Goal: Communication & Community: Participate in discussion

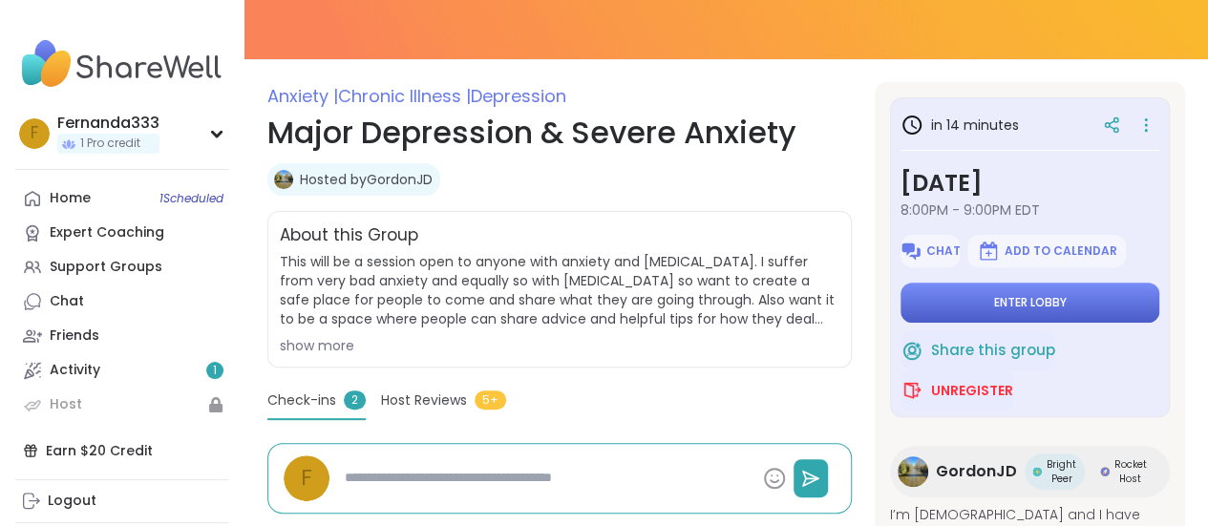
scroll to position [95, 0]
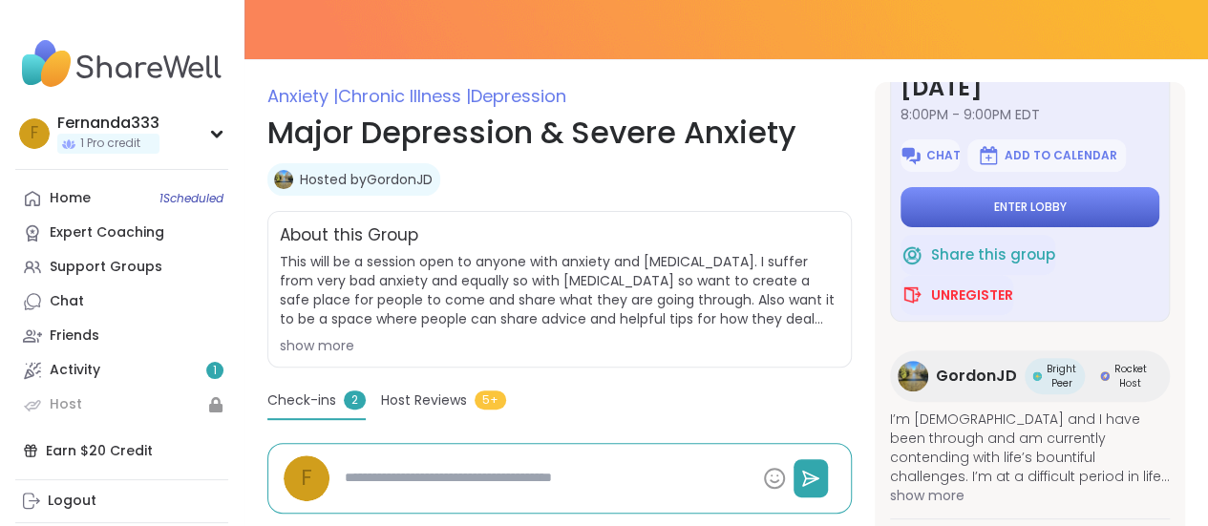
click at [1061, 226] on button "Enter lobby" at bounding box center [1030, 207] width 259 height 40
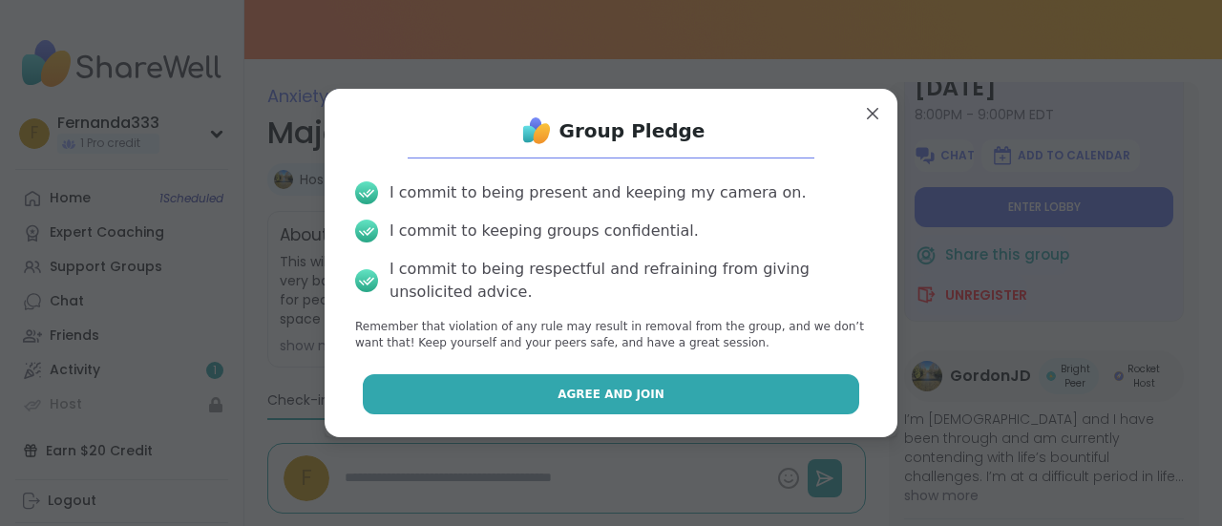
click at [651, 399] on button "Agree and Join" at bounding box center [612, 394] width 498 height 40
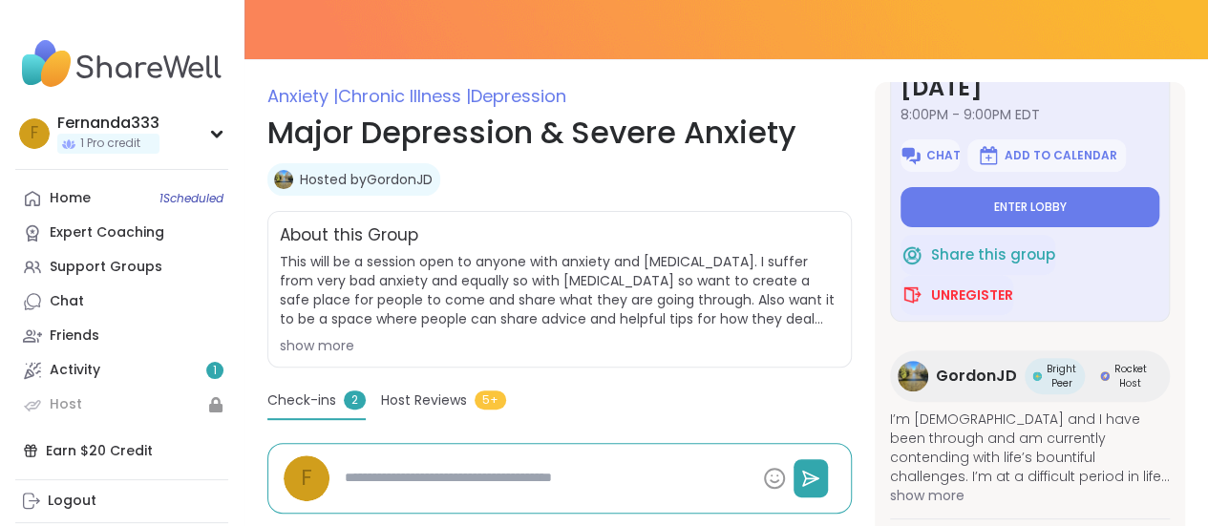
type textarea "*"
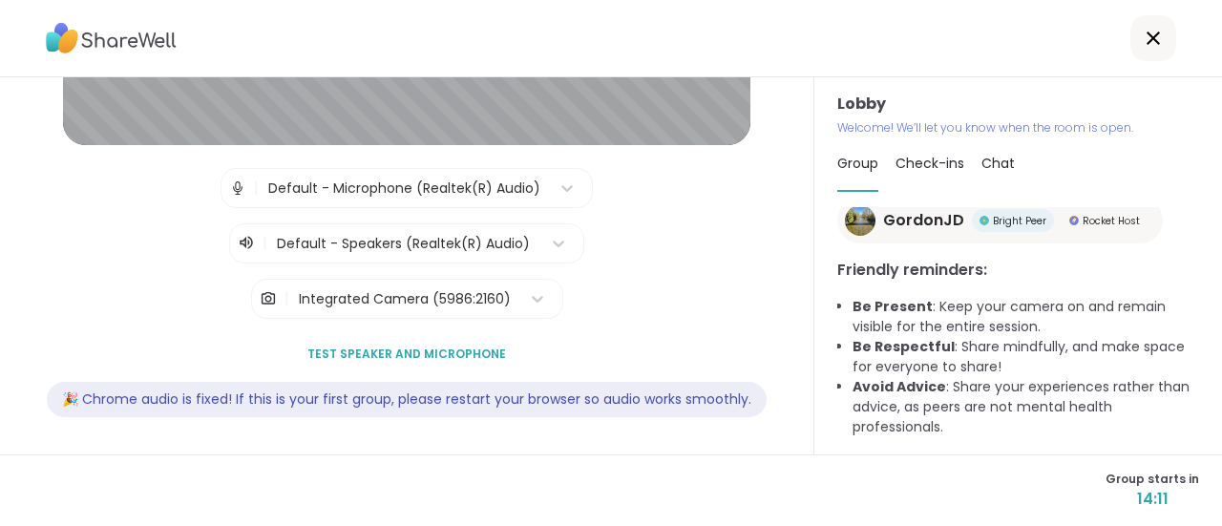
scroll to position [352, 0]
click at [1149, 42] on icon at bounding box center [1153, 38] width 23 height 23
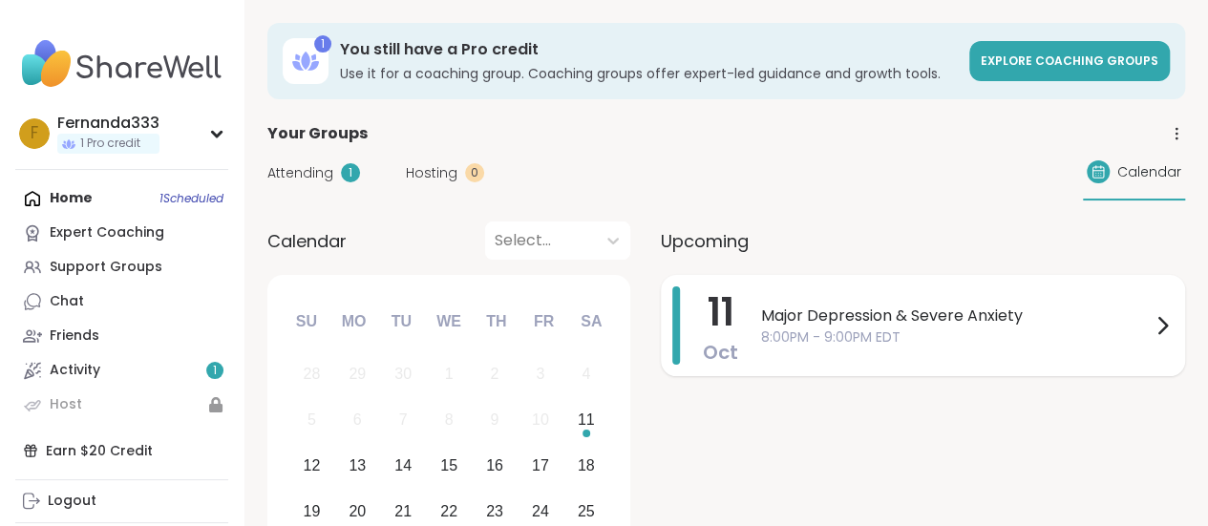
click at [980, 314] on span "Major Depression & Severe Anxiety" at bounding box center [956, 316] width 390 height 23
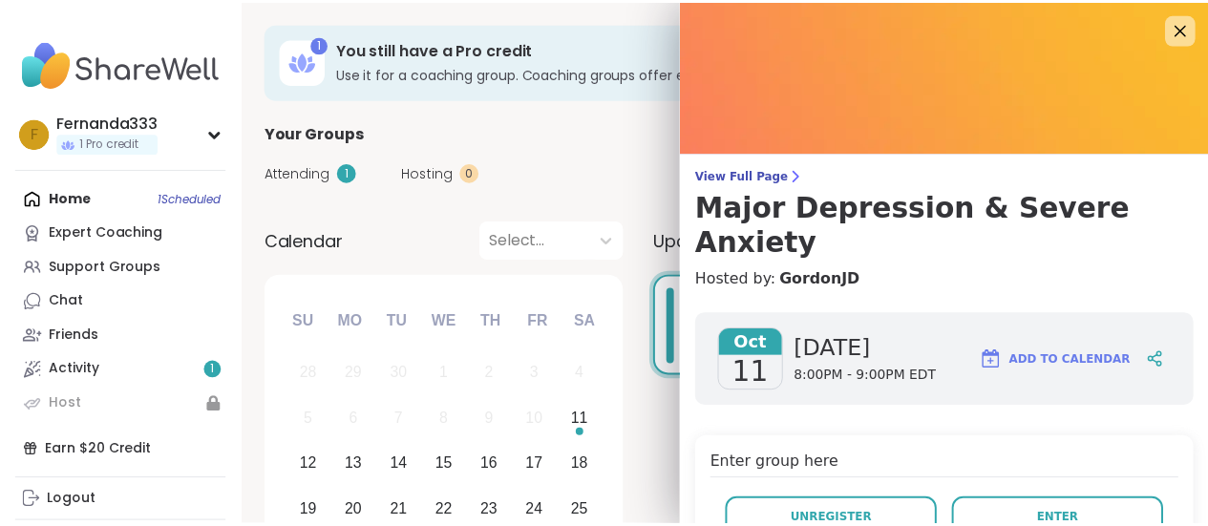
scroll to position [95, 0]
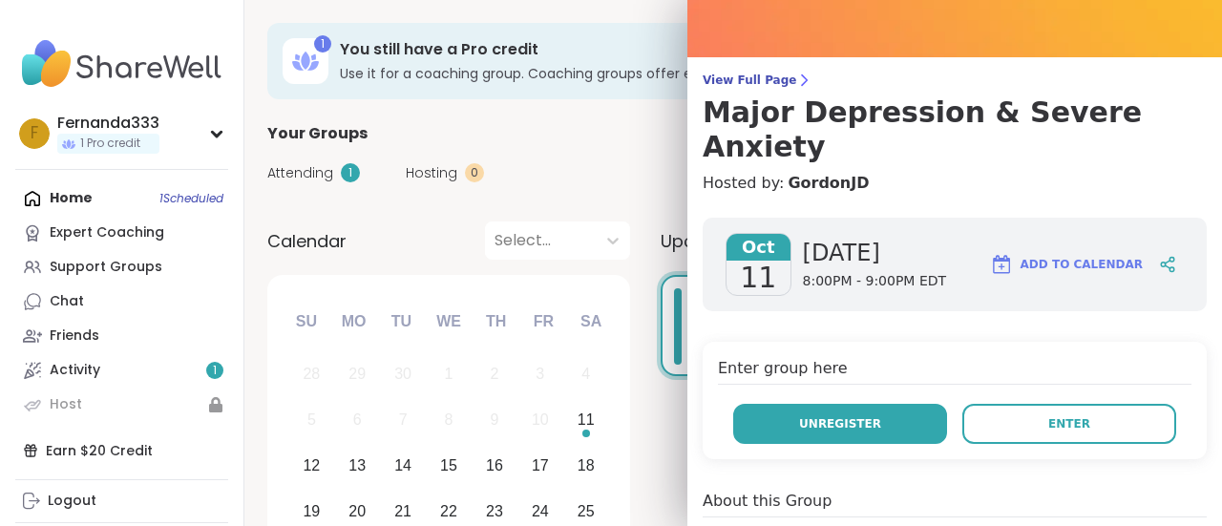
click at [867, 406] on button "Unregister" at bounding box center [840, 424] width 214 height 40
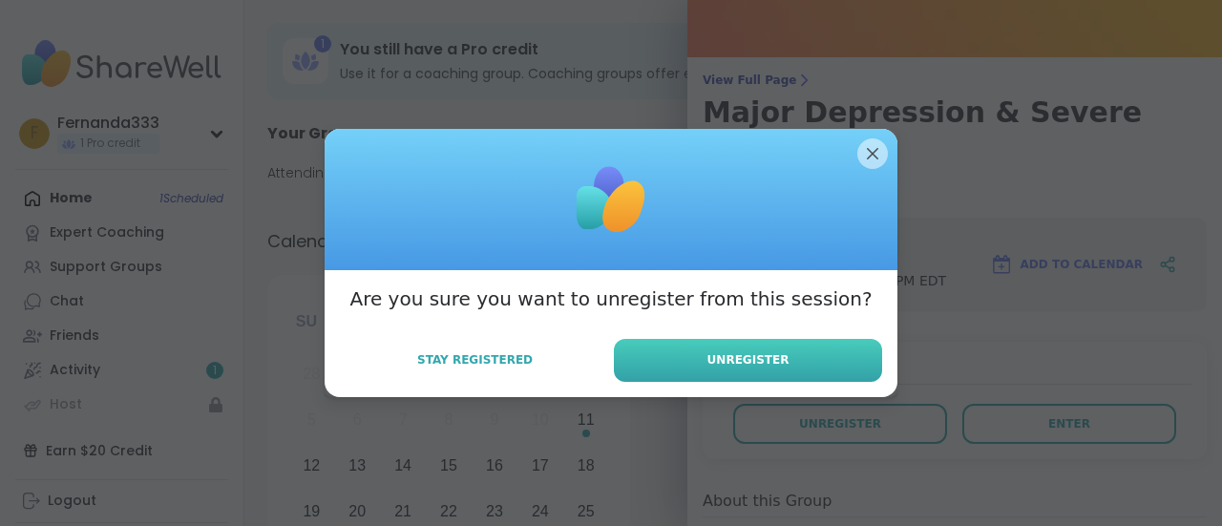
click at [750, 371] on button "Unregister" at bounding box center [748, 360] width 268 height 43
